Goal: Information Seeking & Learning: Learn about a topic

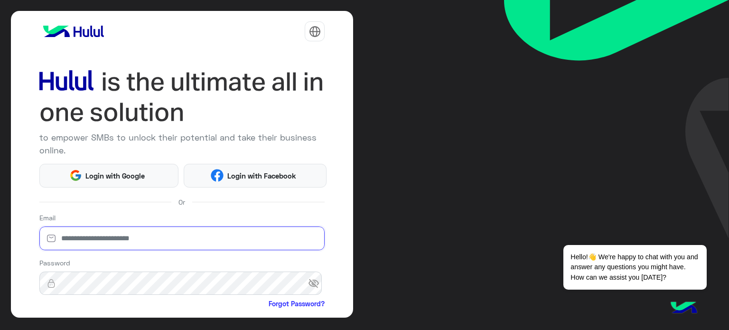
type input "**********"
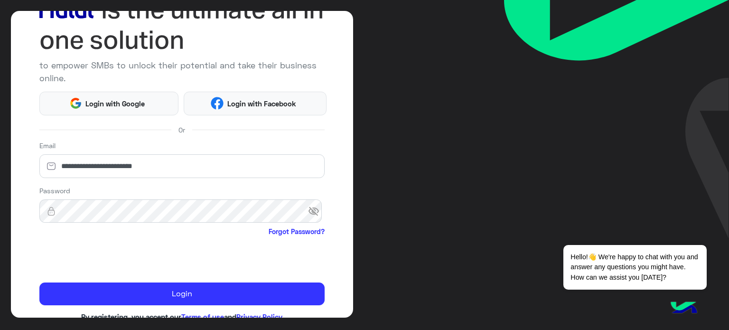
scroll to position [97, 0]
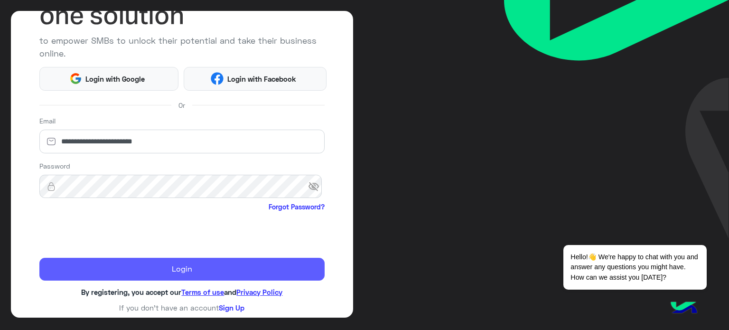
click at [144, 263] on button "Login" at bounding box center [182, 269] width 286 height 23
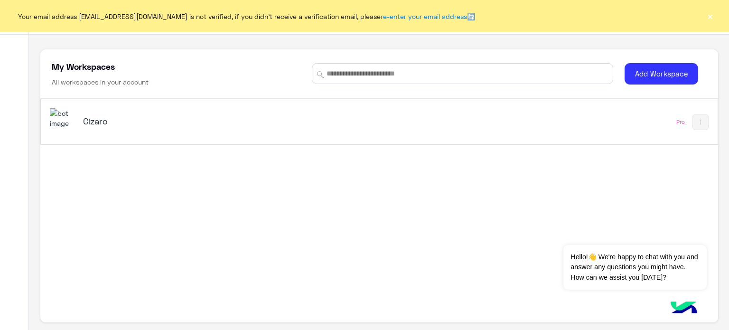
click at [106, 129] on div "Cizaro" at bounding box center [247, 122] width 395 height 28
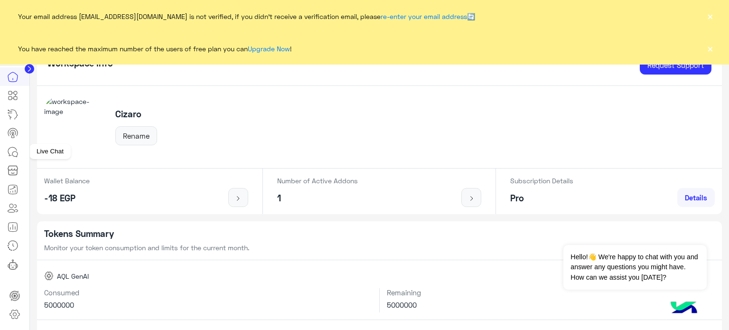
click at [11, 154] on icon at bounding box center [12, 151] width 11 height 11
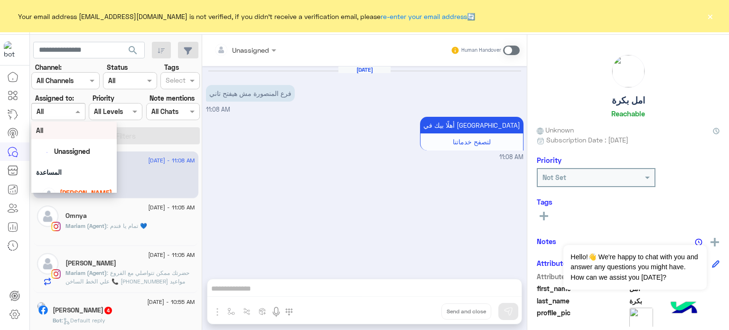
click at [62, 110] on div at bounding box center [58, 111] width 53 height 11
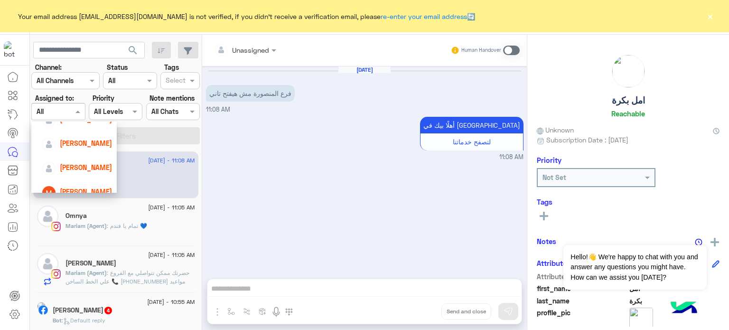
scroll to position [109, 0]
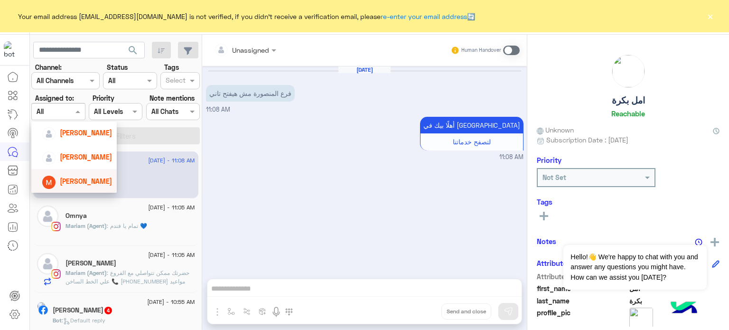
click at [85, 185] on span "[PERSON_NAME]" at bounding box center [86, 181] width 52 height 8
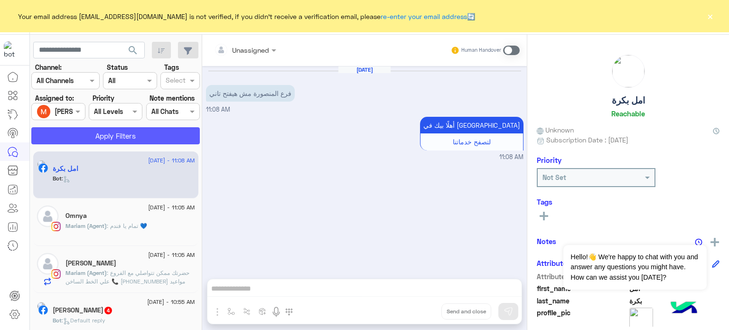
click at [125, 136] on button "Apply Filters" at bounding box center [115, 135] width 168 height 17
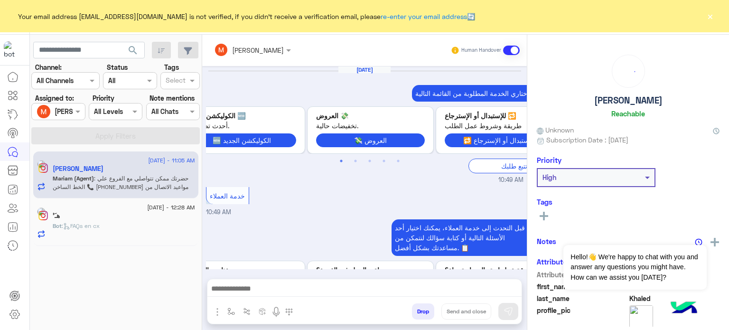
scroll to position [414, 0]
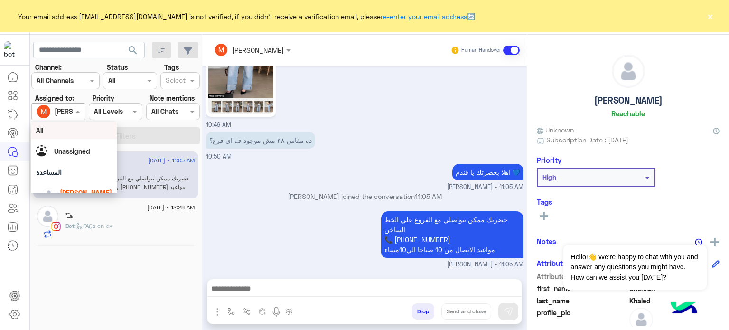
click at [51, 113] on input "text" at bounding box center [48, 112] width 22 height 10
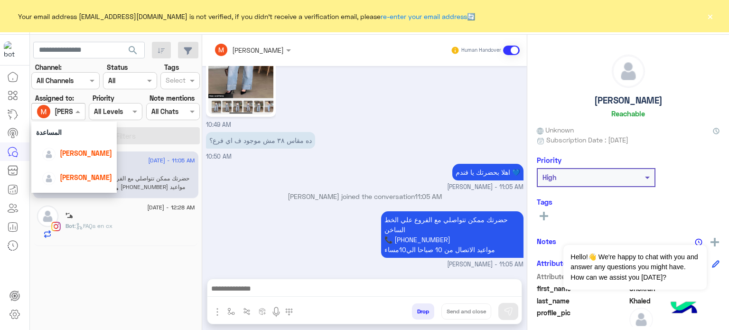
scroll to position [43, 0]
click at [77, 150] on span "[PERSON_NAME]" at bounding box center [86, 150] width 52 height 8
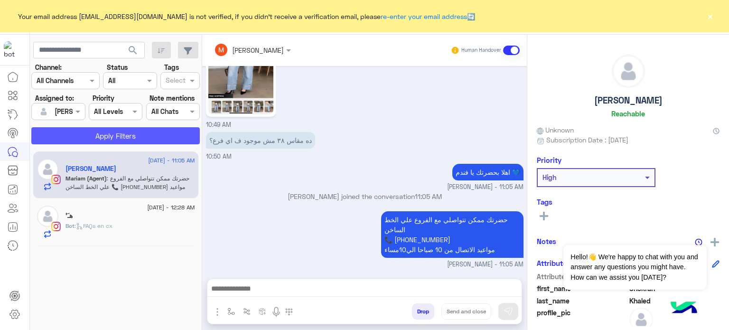
click at [135, 135] on button "Apply Filters" at bounding box center [115, 135] width 168 height 17
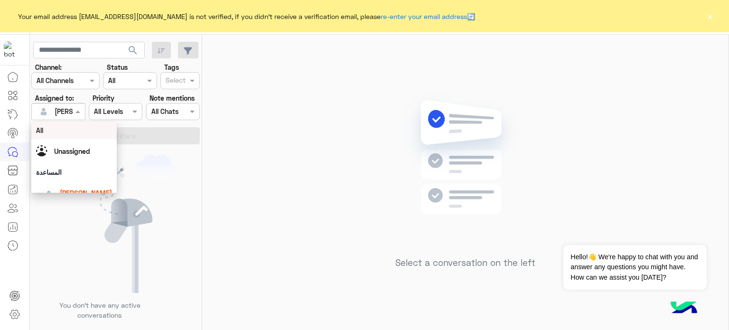
click at [57, 113] on input "text" at bounding box center [48, 112] width 22 height 10
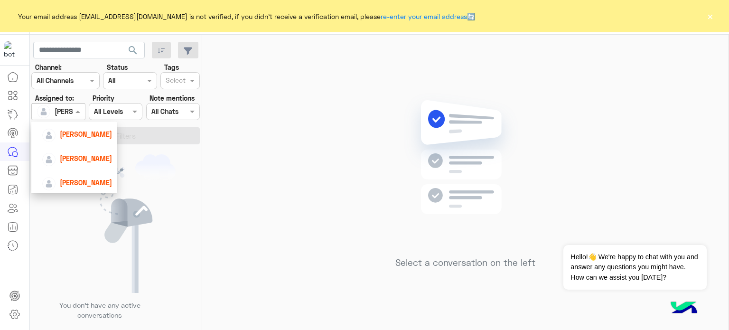
scroll to position [60, 0]
click at [97, 180] on span "[PERSON_NAME]" at bounding box center [86, 181] width 52 height 8
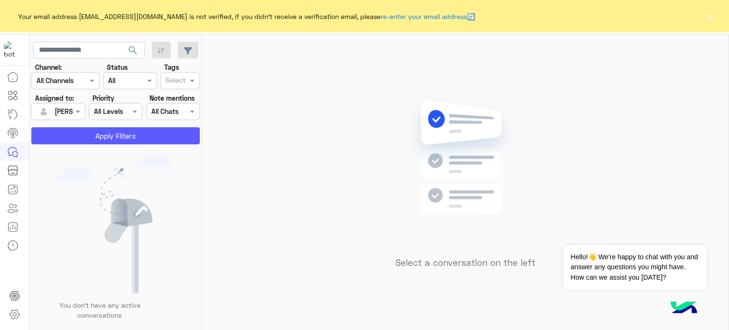
click at [113, 141] on button "Apply Filters" at bounding box center [115, 135] width 168 height 17
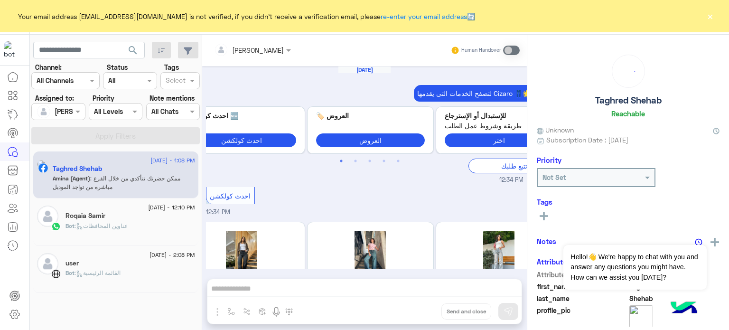
scroll to position [296, 0]
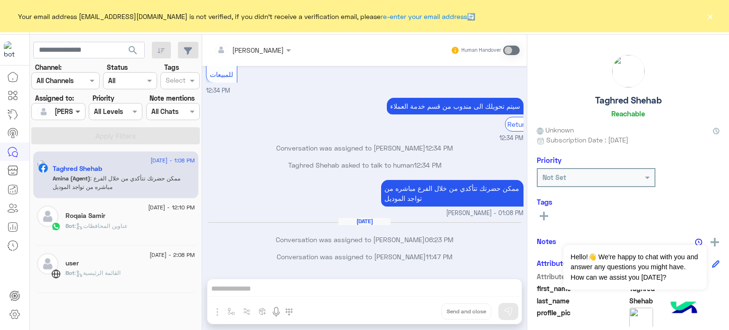
click at [74, 114] on span at bounding box center [79, 111] width 12 height 10
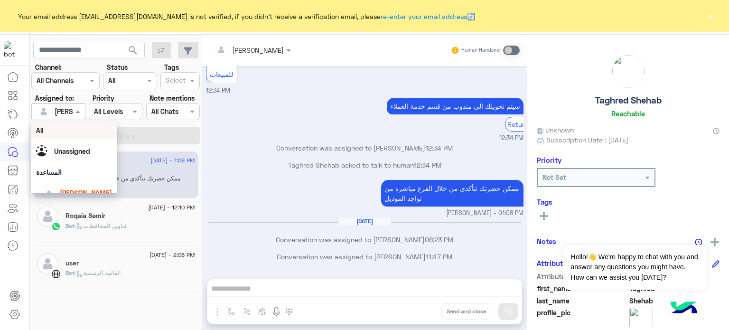
click at [67, 128] on div "All" at bounding box center [74, 130] width 76 height 10
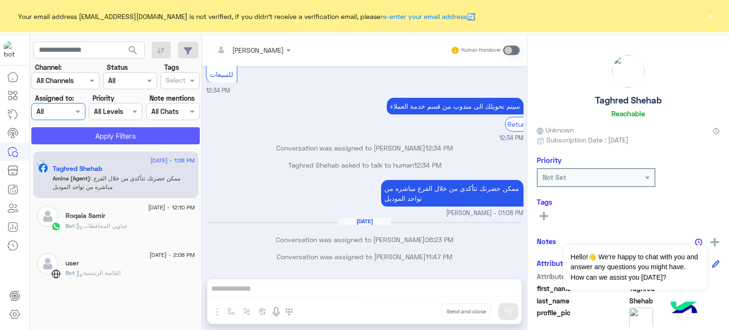
click at [122, 135] on button "Apply Filters" at bounding box center [115, 135] width 168 height 17
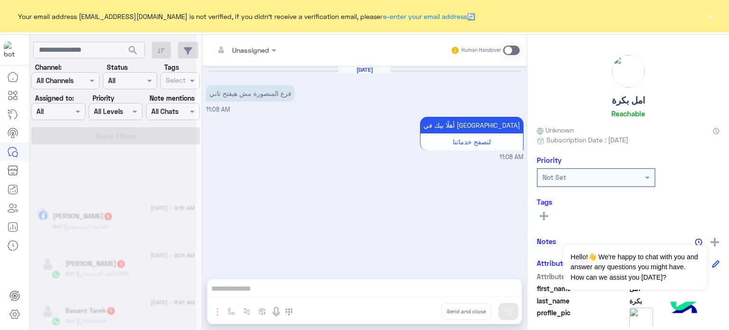
scroll to position [5, 0]
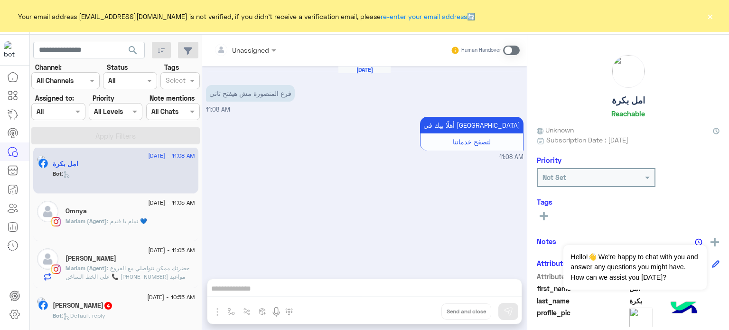
click at [169, 218] on div "[PERSON_NAME] (Agent) : تمام يا فندم 💙" at bounding box center [129, 225] width 129 height 17
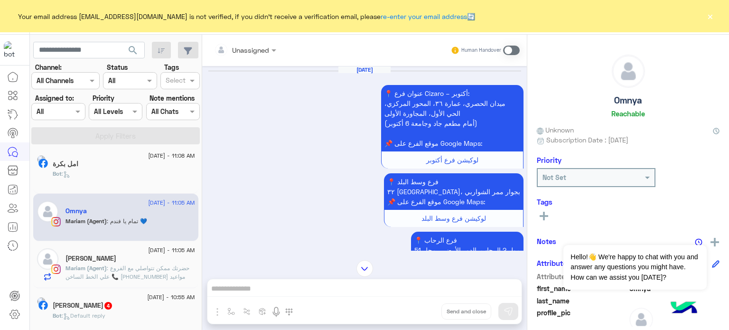
scroll to position [1337, 0]
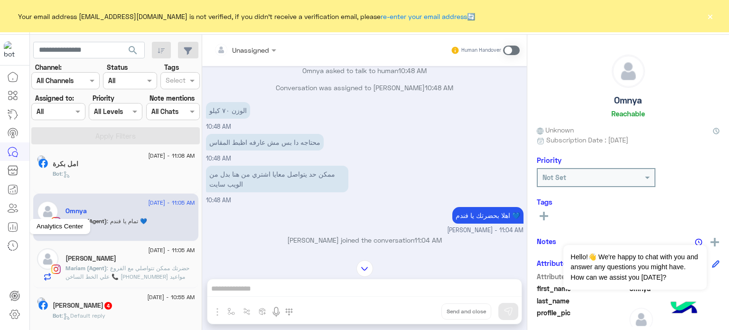
click at [8, 229] on icon at bounding box center [12, 226] width 11 height 11
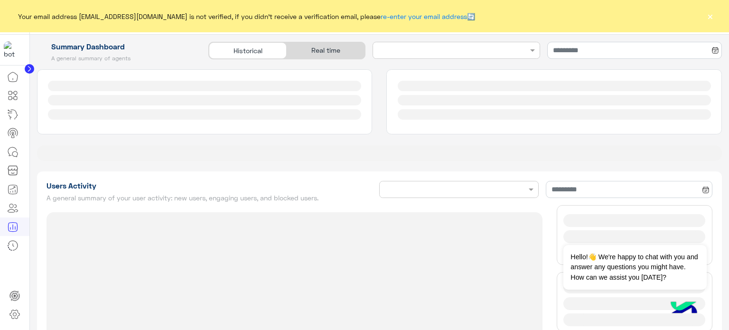
type input "**********"
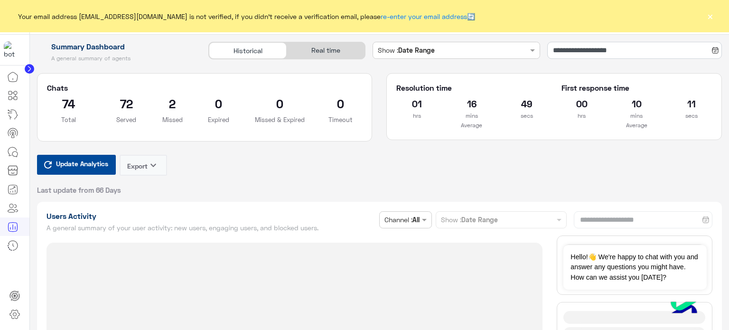
type input "**********"
click at [345, 52] on div "Real time" at bounding box center [325, 50] width 78 height 17
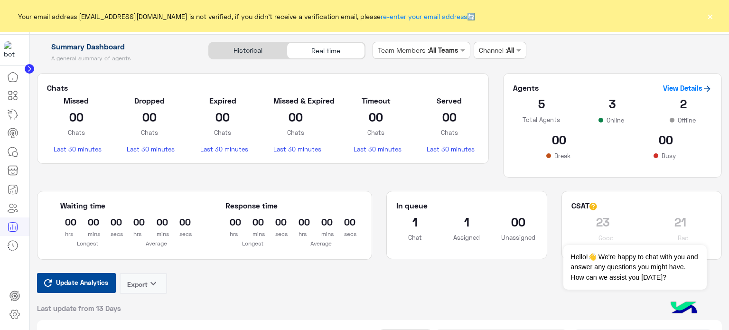
type input "**********"
click at [70, 284] on span "Update Analytics" at bounding box center [82, 282] width 57 height 13
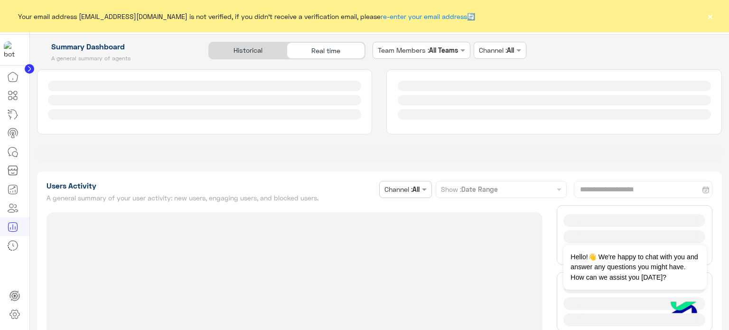
type input "**********"
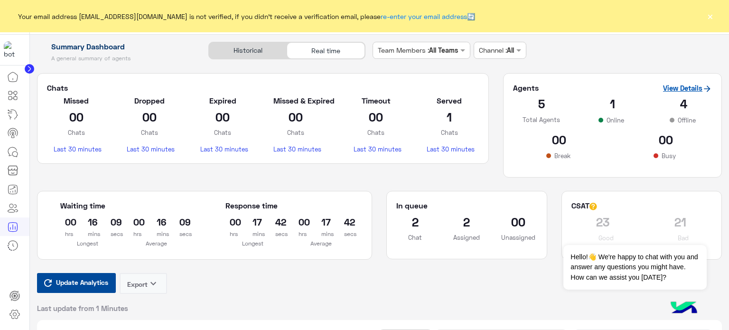
click at [681, 90] on link "View Details" at bounding box center [687, 87] width 49 height 9
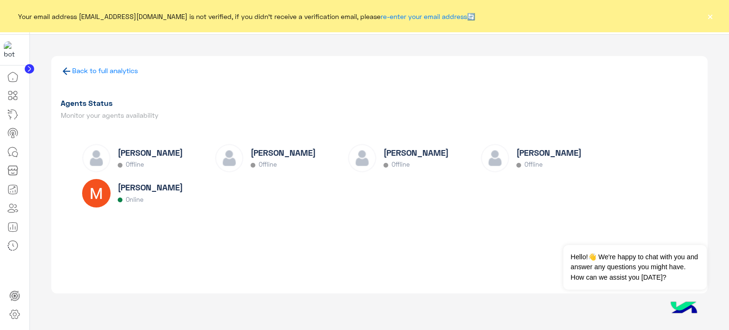
click at [501, 87] on div "Back to full analytics Agents Status Monitor your agents availability [PERSON_N…" at bounding box center [379, 174] width 656 height 237
click at [9, 151] on icon at bounding box center [12, 151] width 11 height 11
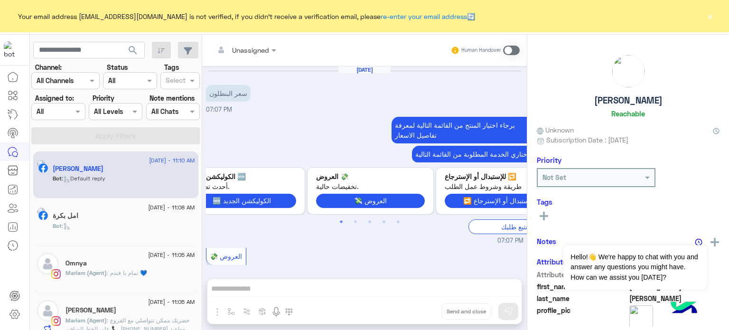
scroll to position [704, 0]
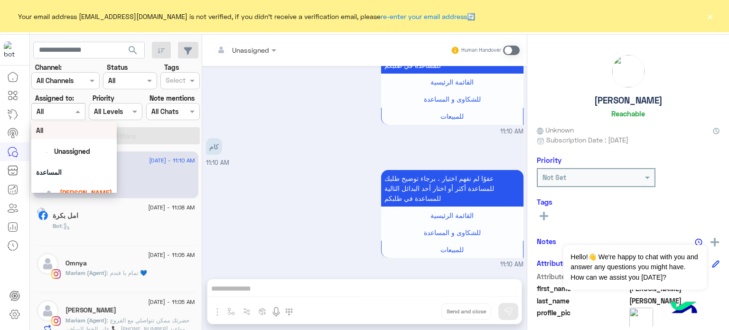
click at [74, 108] on span at bounding box center [79, 111] width 12 height 10
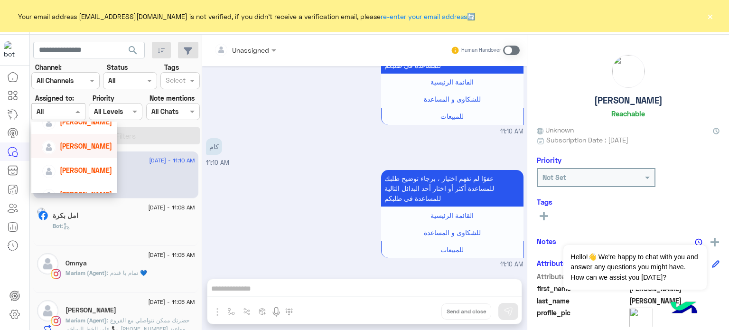
click at [81, 148] on span "[PERSON_NAME]" at bounding box center [86, 146] width 52 height 8
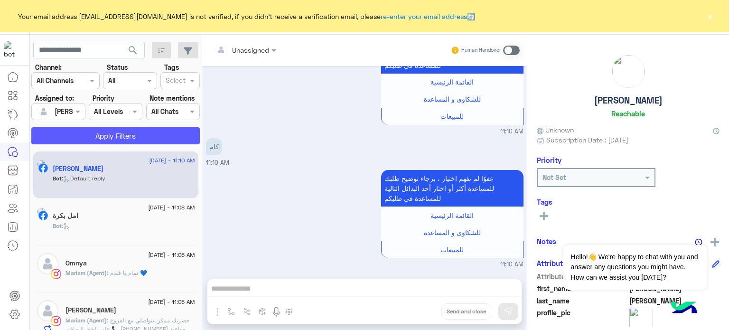
click at [116, 134] on button "Apply Filters" at bounding box center [115, 135] width 168 height 17
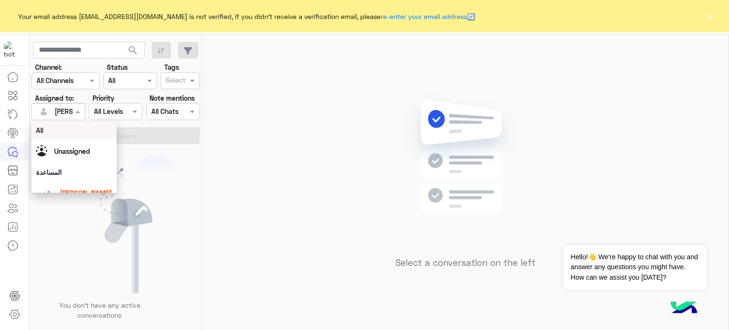
click at [67, 113] on div at bounding box center [58, 111] width 53 height 11
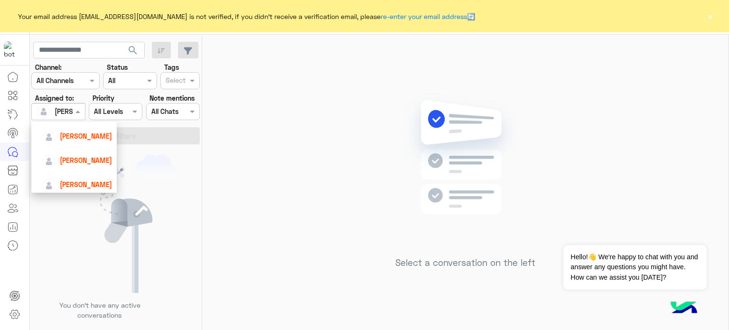
scroll to position [88, 0]
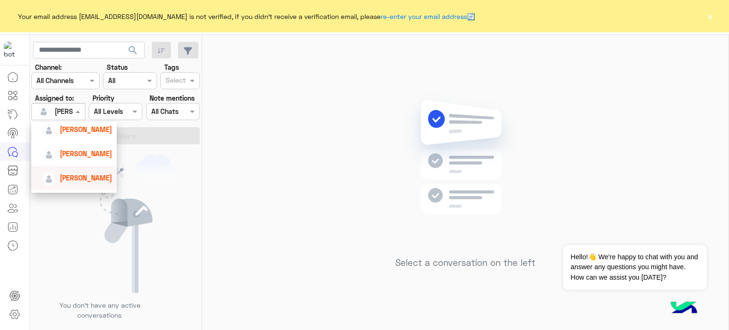
click at [76, 180] on span "[PERSON_NAME]" at bounding box center [86, 178] width 52 height 8
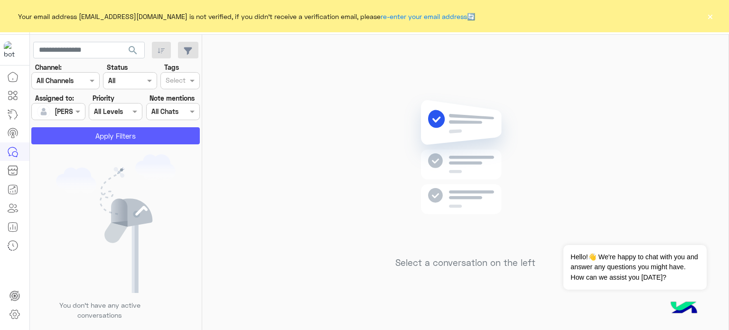
click at [112, 144] on button "Apply Filters" at bounding box center [115, 135] width 168 height 17
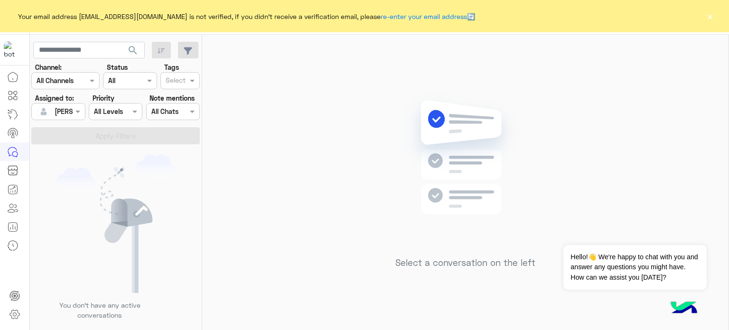
click at [712, 16] on button "×" at bounding box center [709, 15] width 9 height 9
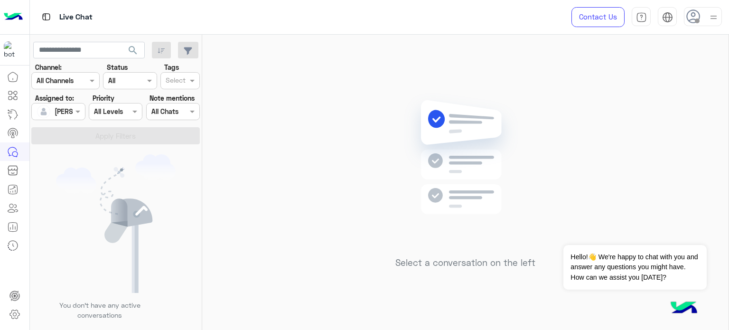
click at [715, 15] on img at bounding box center [713, 17] width 12 height 12
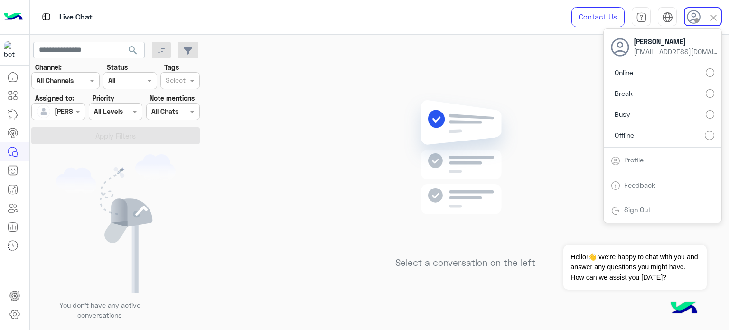
click at [700, 75] on label "Online" at bounding box center [661, 72] width 103 height 17
click at [498, 72] on div "Select a conversation on the left" at bounding box center [465, 184] width 526 height 299
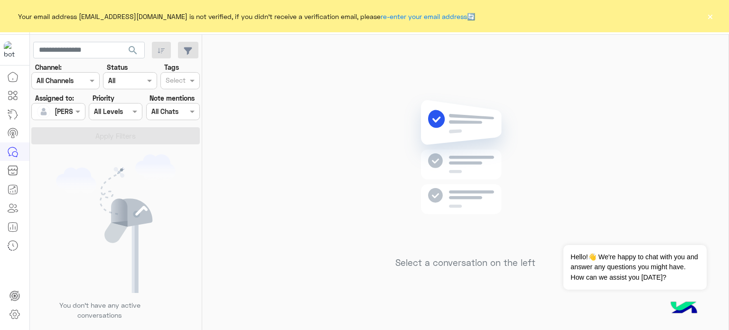
click at [707, 18] on button "×" at bounding box center [709, 15] width 9 height 9
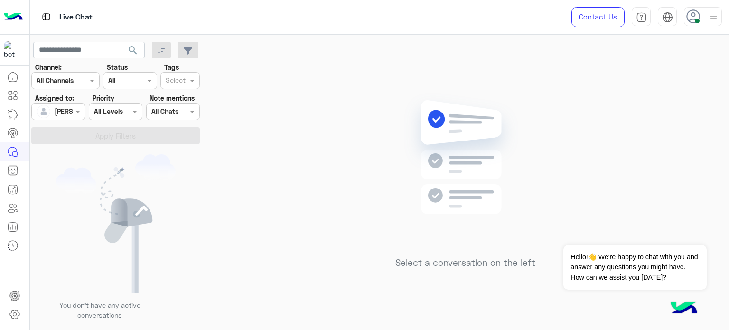
click at [707, 18] on img at bounding box center [713, 17] width 12 height 12
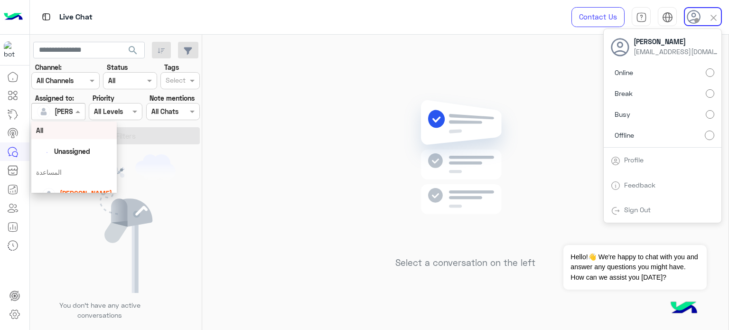
click at [74, 108] on span at bounding box center [79, 111] width 12 height 10
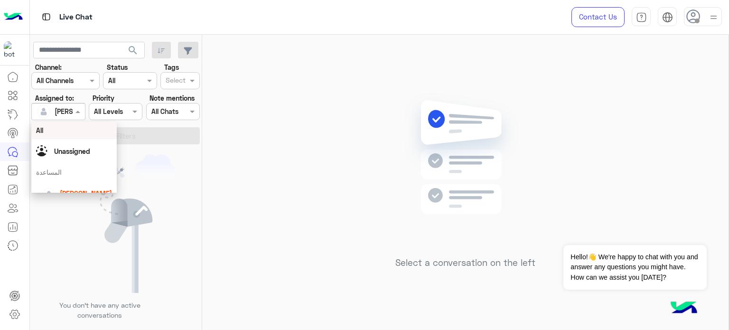
click at [91, 133] on div "All" at bounding box center [74, 130] width 76 height 10
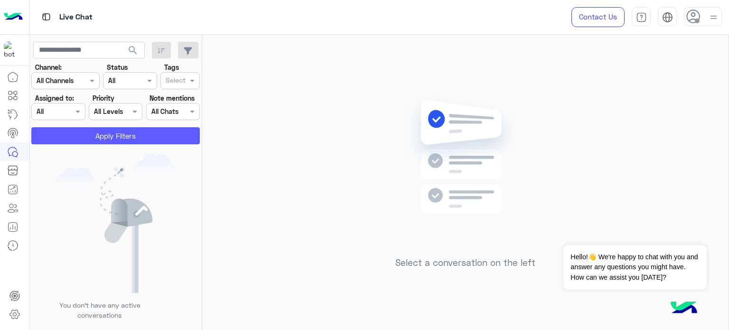
click at [114, 133] on button "Apply Filters" at bounding box center [115, 135] width 168 height 17
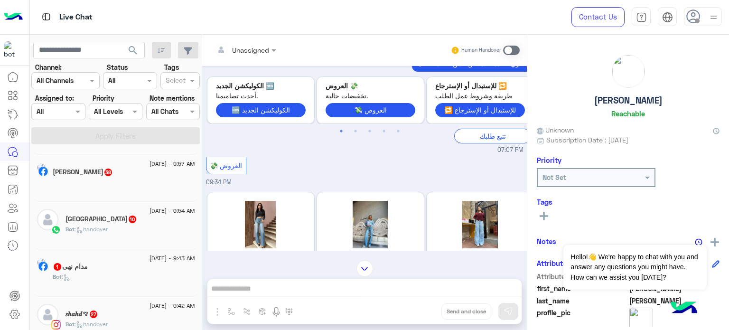
scroll to position [613, 0]
click at [127, 227] on div "Bot : handover" at bounding box center [129, 231] width 129 height 17
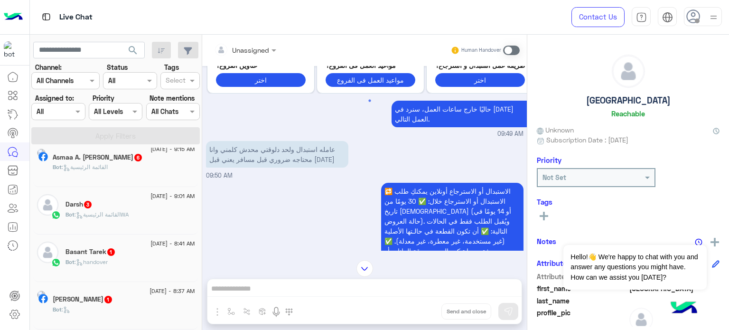
scroll to position [70, 0]
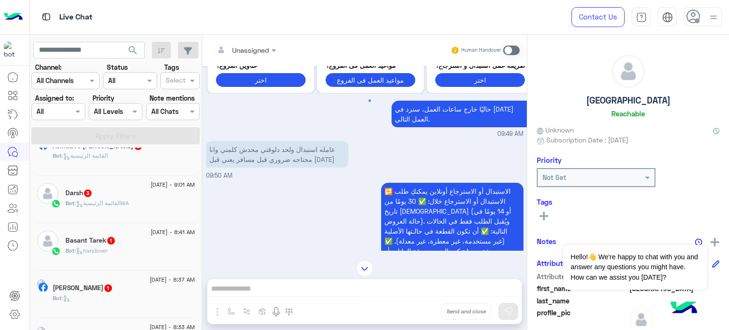
click at [117, 249] on div "Bot : handover" at bounding box center [129, 254] width 129 height 17
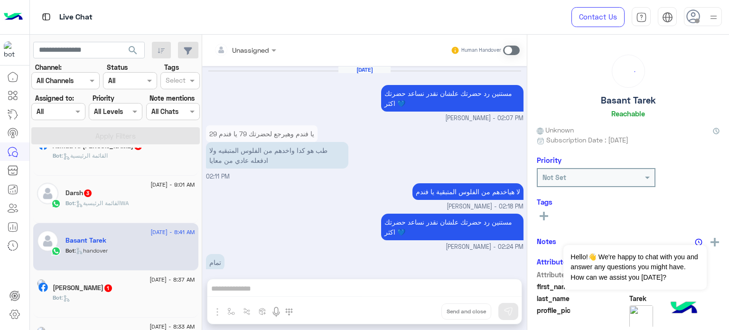
scroll to position [181, 0]
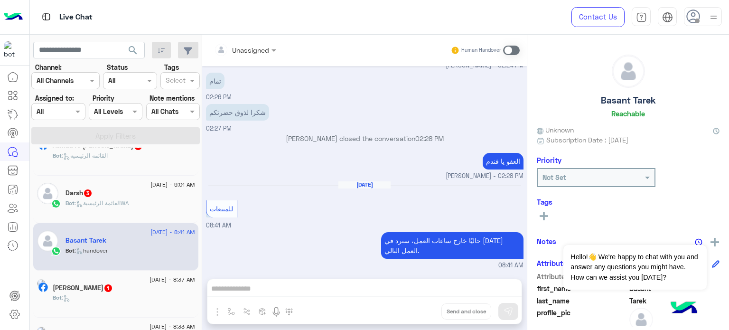
click at [113, 298] on div "Bot :" at bounding box center [124, 301] width 142 height 17
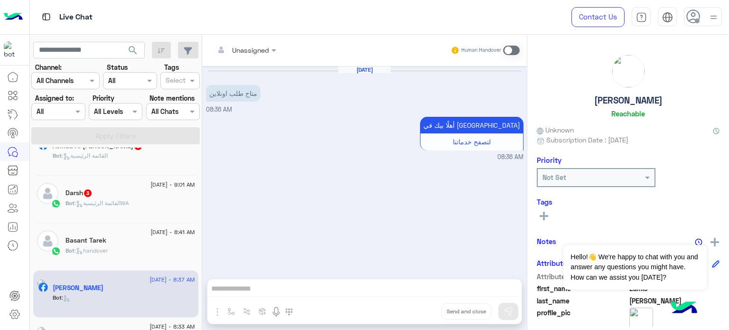
click at [148, 200] on div "Bot : القائمة الرئيسيةWA" at bounding box center [129, 207] width 129 height 17
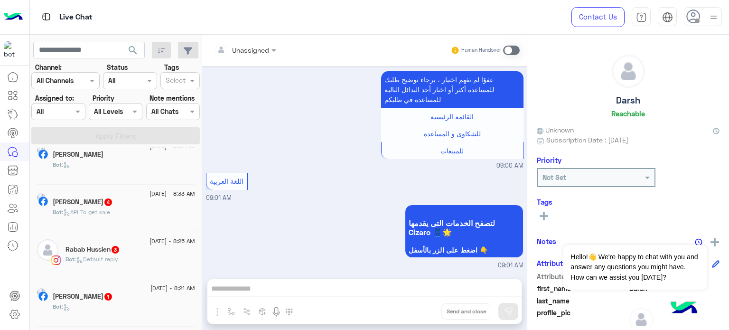
scroll to position [205, 0]
click at [128, 207] on div "Bot : API To get sale" at bounding box center [124, 214] width 142 height 17
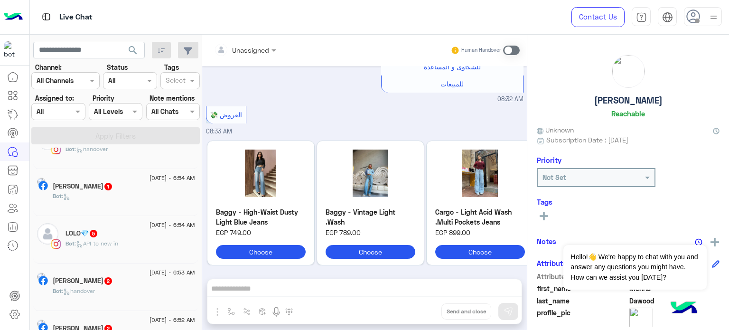
scroll to position [418, 0]
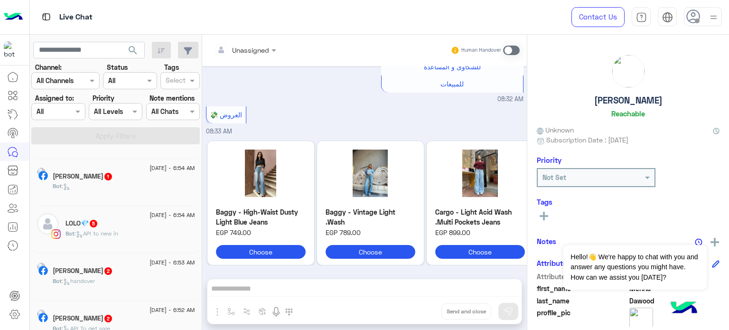
click at [144, 274] on div "Alaa Ehab 2" at bounding box center [124, 272] width 142 height 10
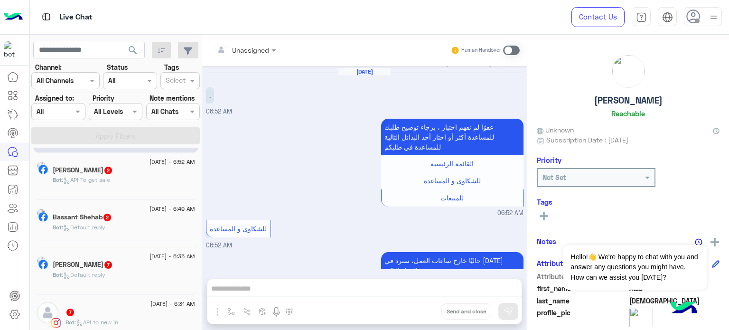
scroll to position [568, 0]
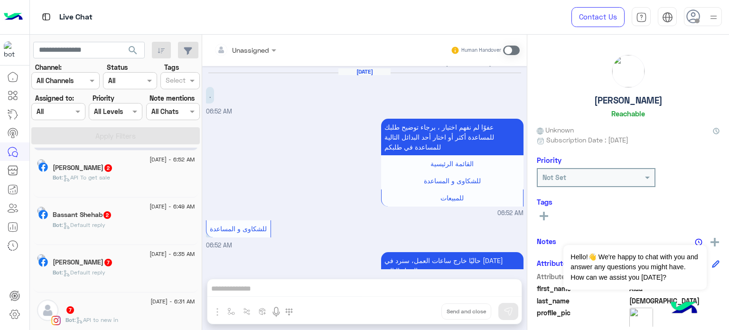
click at [120, 235] on div "Bot : Default reply" at bounding box center [124, 229] width 142 height 17
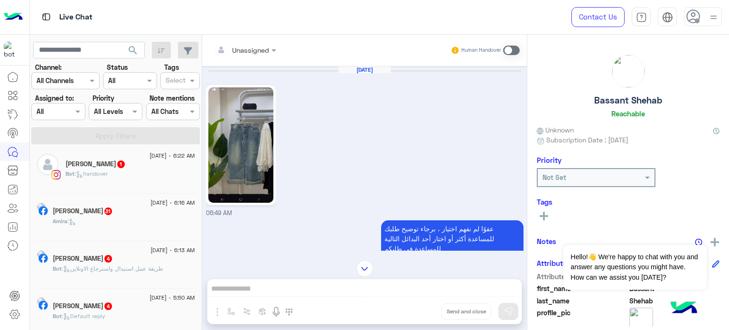
scroll to position [765, 0]
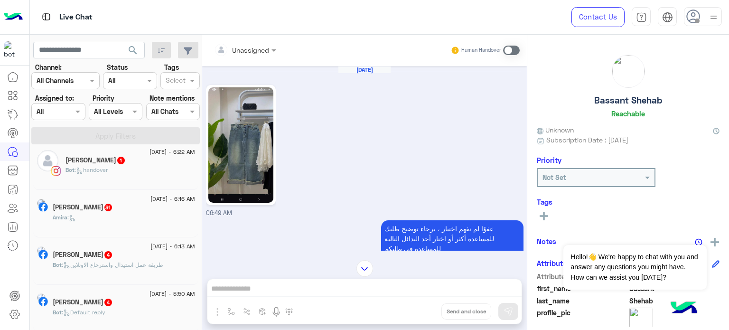
click at [159, 268] on span ": طريقة عمل استيدال واسترجاع الاونلاين" at bounding box center [113, 264] width 102 height 7
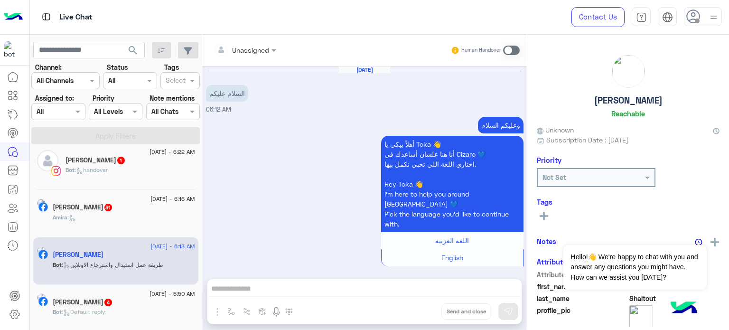
scroll to position [582, 0]
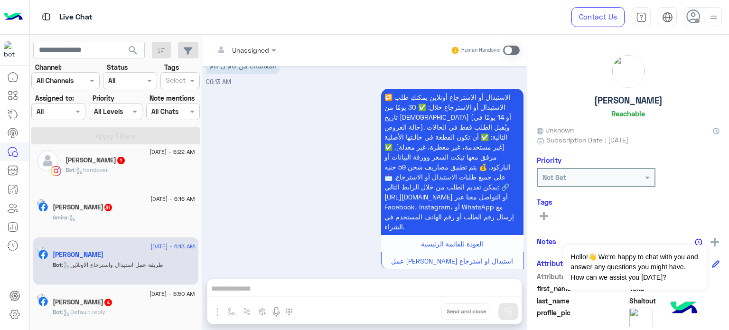
click at [128, 217] on div "Amira :" at bounding box center [124, 221] width 142 height 17
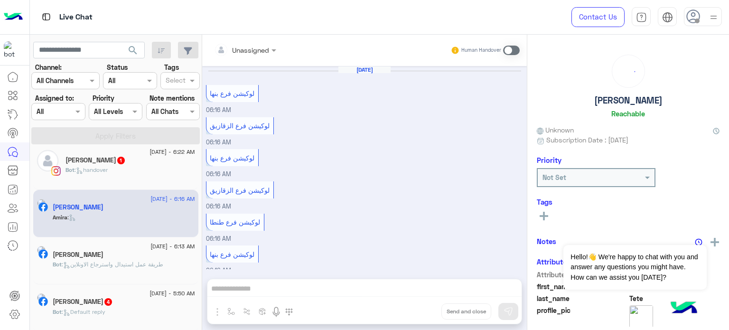
scroll to position [133, 0]
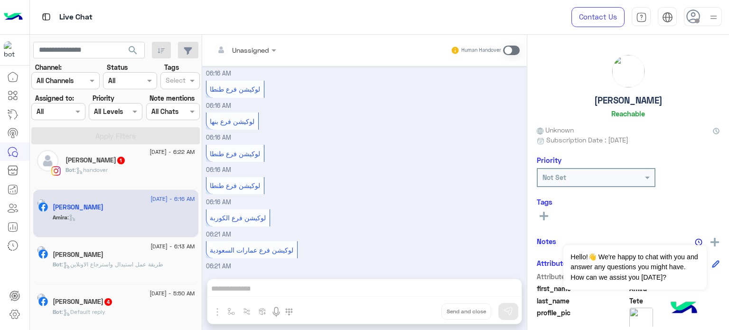
click at [112, 173] on div "Bot : handover" at bounding box center [129, 174] width 129 height 17
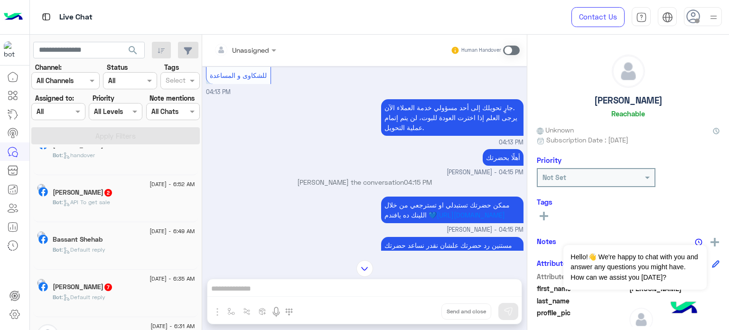
scroll to position [538, 0]
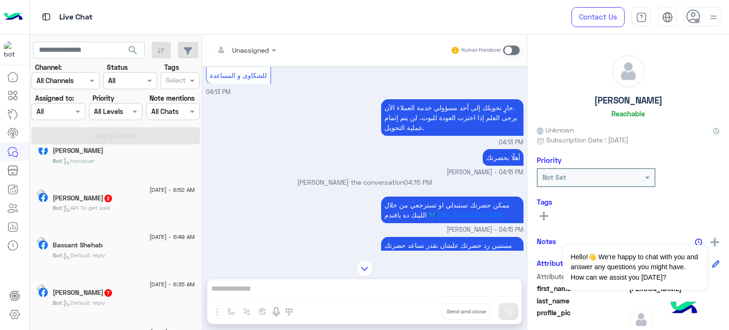
click at [112, 260] on div "Bot : Default reply" at bounding box center [124, 259] width 142 height 17
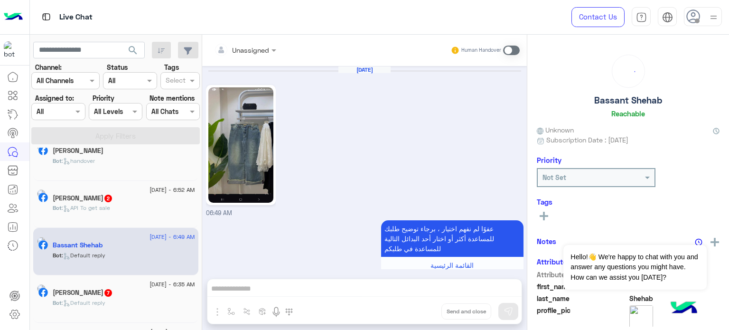
scroll to position [182, 0]
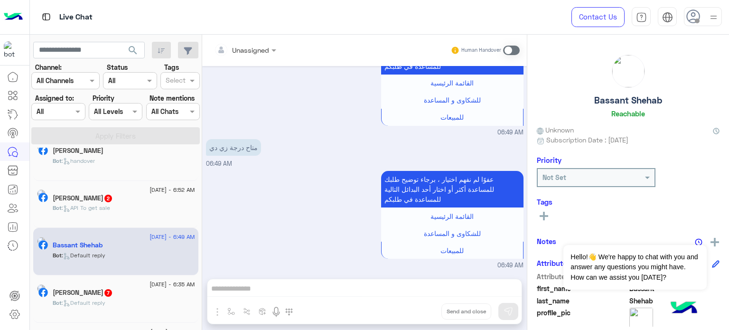
click at [130, 159] on div "Bot : handover" at bounding box center [124, 165] width 142 height 17
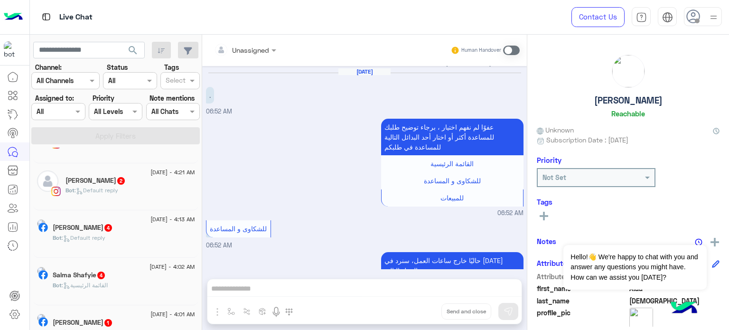
scroll to position [554, 0]
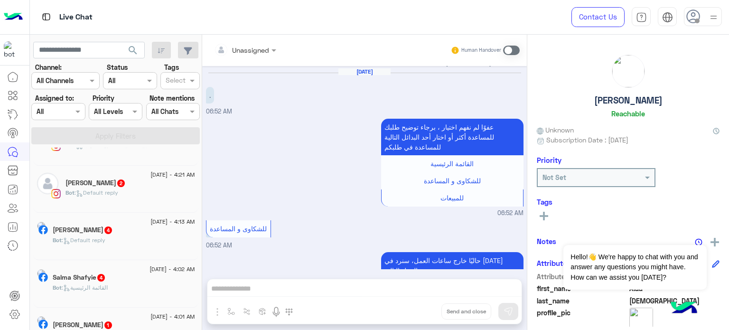
click at [138, 246] on div "Bot : Default reply" at bounding box center [124, 244] width 142 height 17
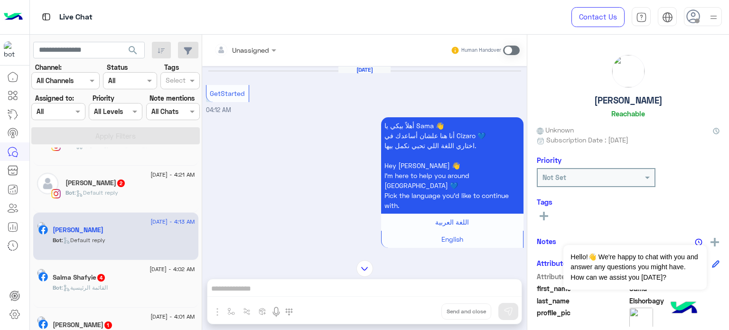
click at [142, 199] on div "Bot : Default reply" at bounding box center [129, 196] width 129 height 17
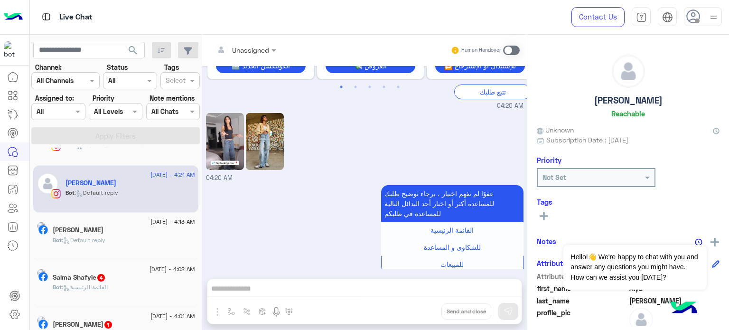
scroll to position [148, 0]
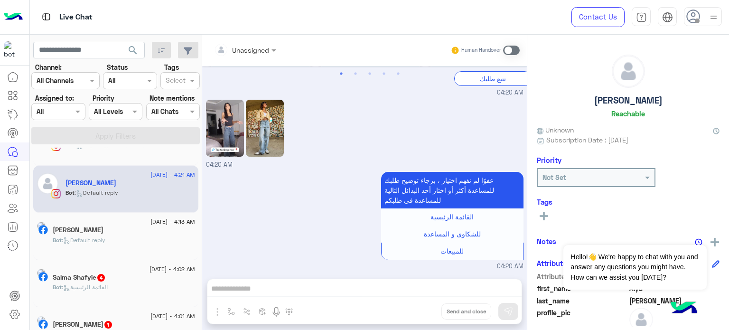
click at [120, 296] on div "Bot : القائمة الرئيسية" at bounding box center [124, 291] width 142 height 17
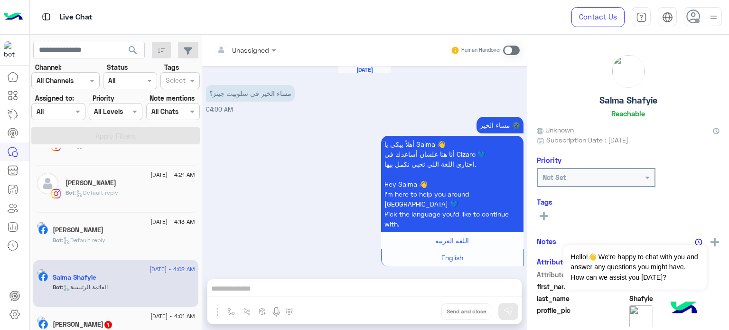
scroll to position [461, 0]
